Goal: Information Seeking & Learning: Learn about a topic

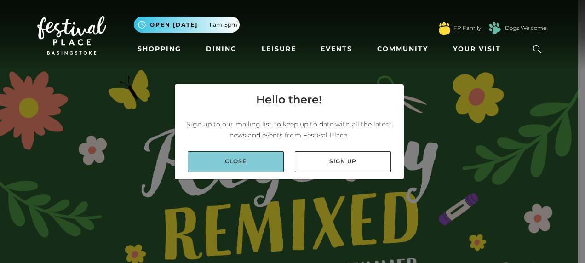
click at [250, 165] on link "Close" at bounding box center [236, 161] width 96 height 21
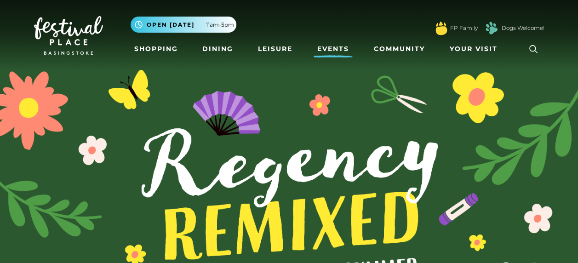
click at [336, 47] on link "Events" at bounding box center [333, 48] width 39 height 17
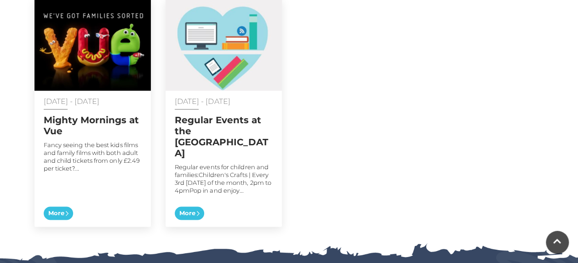
scroll to position [516, 0]
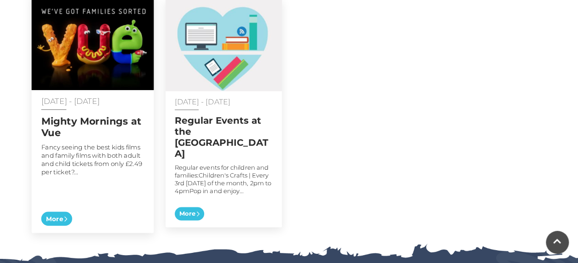
click at [100, 161] on p "Fancy seeing the best kids films and family films with both adult and child tic…" at bounding box center [92, 159] width 103 height 33
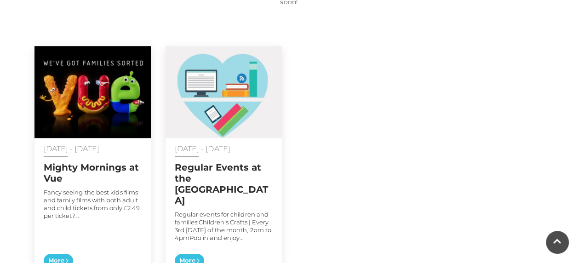
scroll to position [468, 0]
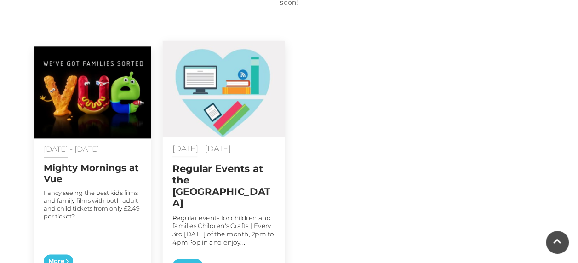
click at [210, 214] on p "Regular events for children and families:Children's Crafts | Every 3rd Saturday…" at bounding box center [223, 230] width 103 height 33
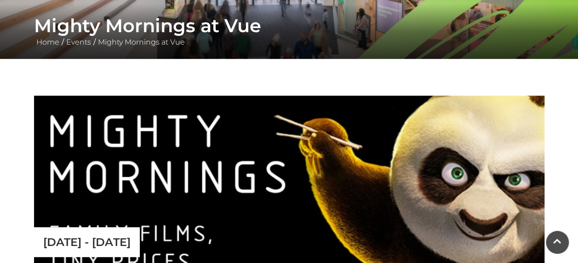
scroll to position [121, 0]
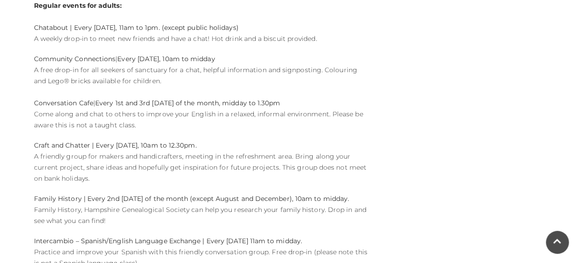
scroll to position [1080, 0]
